Goal: Task Accomplishment & Management: Manage account settings

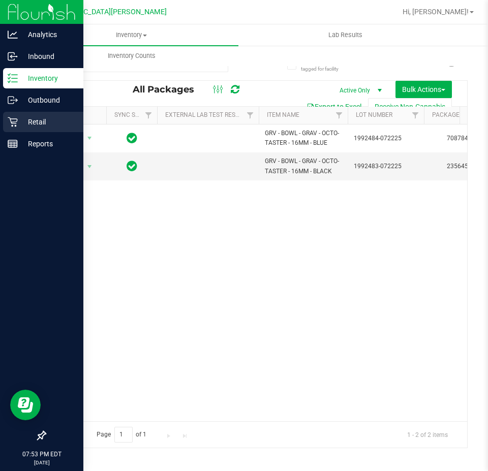
click at [20, 123] on p "Retail" at bounding box center [48, 122] width 61 height 12
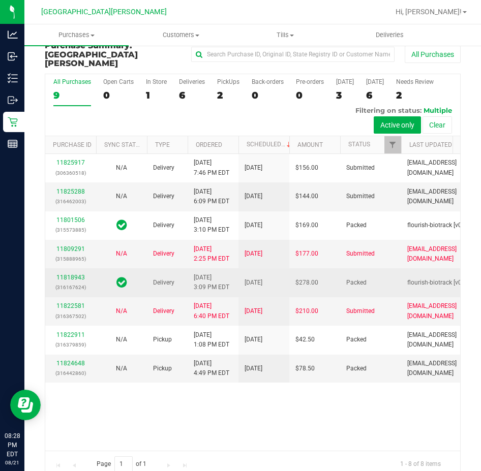
scroll to position [21, 0]
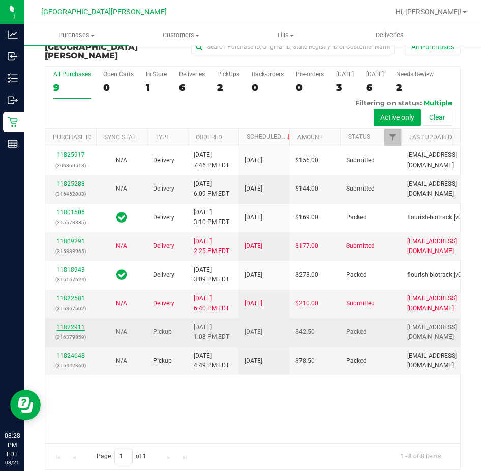
click at [77, 331] on link "11822911" at bounding box center [70, 327] width 28 height 7
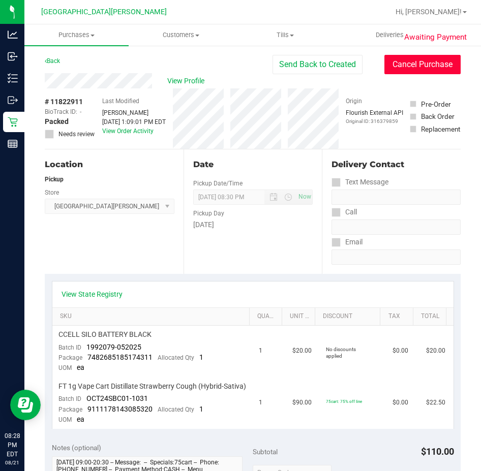
click at [386, 65] on button "Cancel Purchase" at bounding box center [422, 64] width 76 height 19
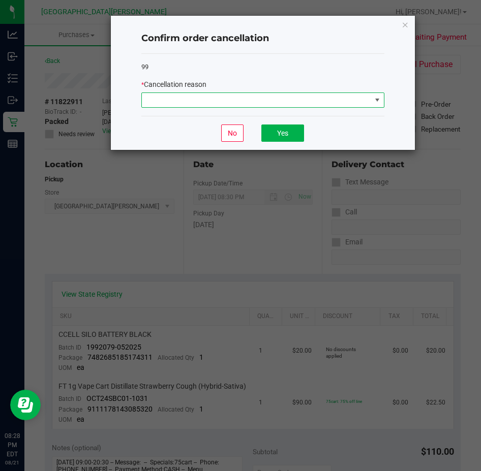
click at [265, 105] on span at bounding box center [256, 100] width 229 height 14
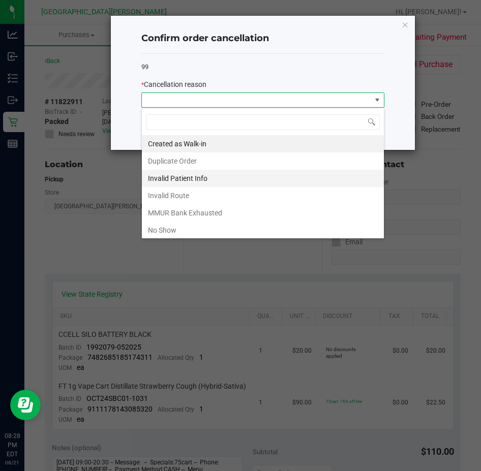
scroll to position [15, 243]
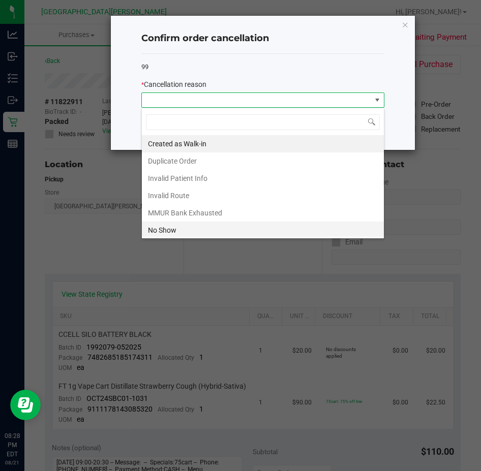
click at [199, 227] on li "No Show" at bounding box center [263, 230] width 242 height 17
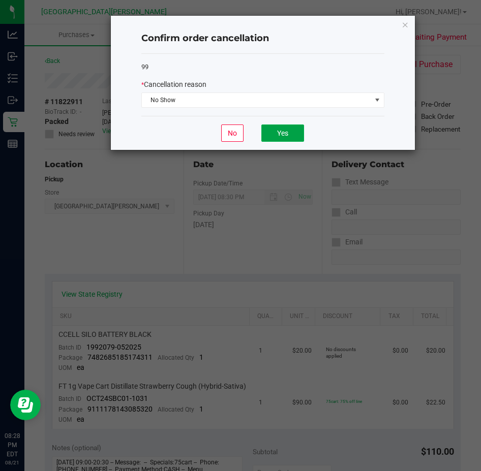
click at [287, 131] on button "Yes" at bounding box center [282, 133] width 43 height 17
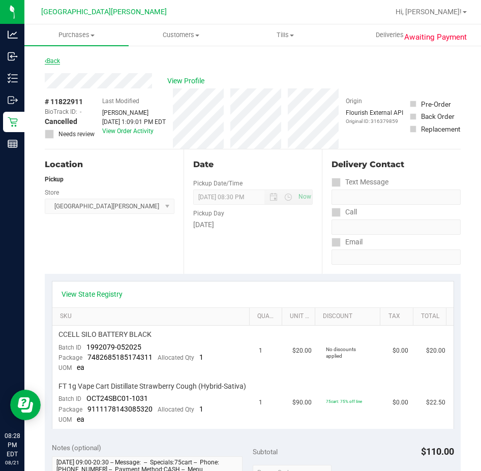
click at [56, 59] on link "Back" at bounding box center [52, 60] width 15 height 7
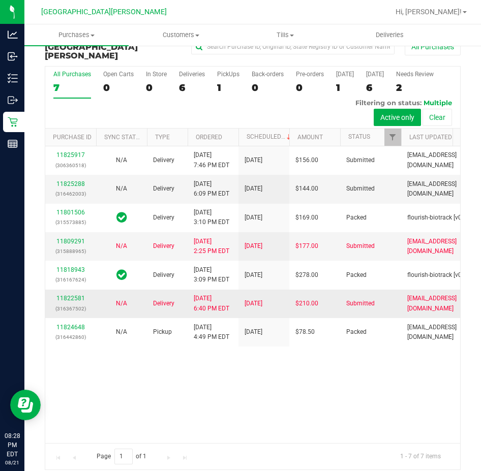
scroll to position [132, 0]
click at [220, 82] on div "1" at bounding box center [228, 88] width 22 height 12
click at [0, 0] on input "PickUps 1" at bounding box center [0, 0] width 0 height 0
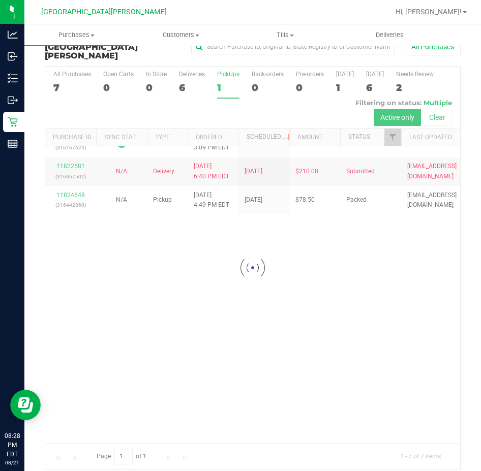
scroll to position [0, 0]
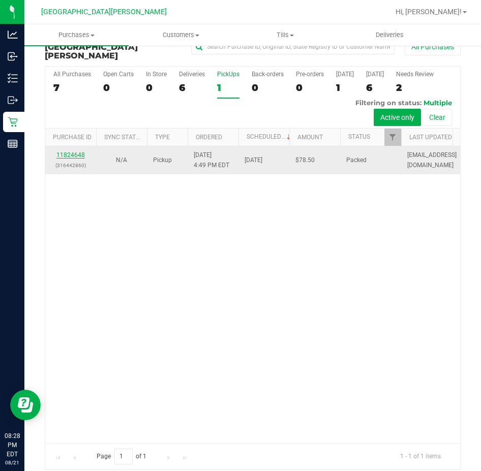
click at [84, 152] on link "11824648" at bounding box center [70, 155] width 28 height 7
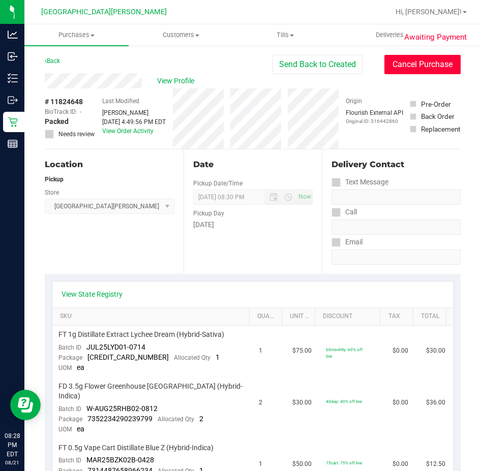
click at [390, 70] on button "Cancel Purchase" at bounding box center [422, 64] width 76 height 19
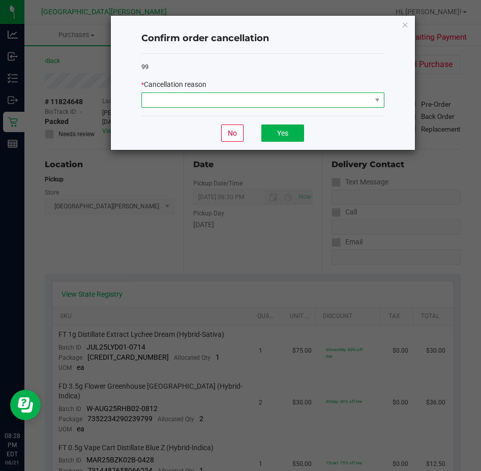
click at [230, 103] on span at bounding box center [256, 100] width 229 height 14
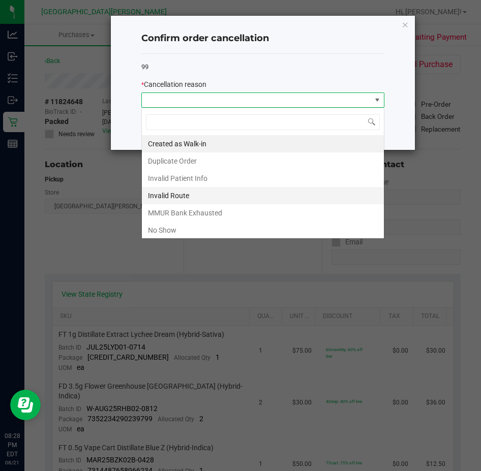
scroll to position [15, 243]
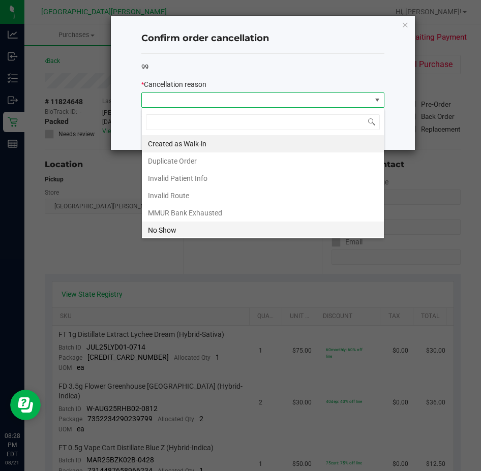
click at [176, 224] on li "No Show" at bounding box center [263, 230] width 242 height 17
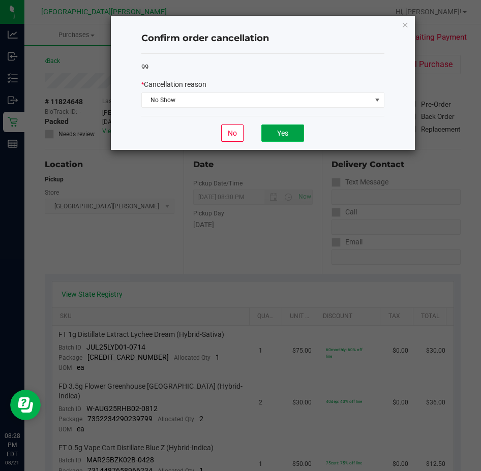
click at [280, 135] on button "Yes" at bounding box center [282, 133] width 43 height 17
